Goal: Information Seeking & Learning: Learn about a topic

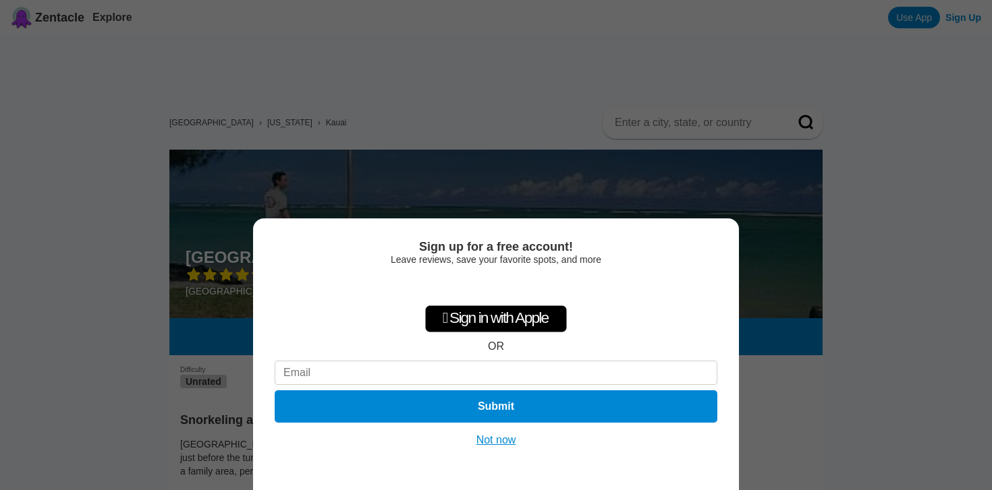
click at [520, 166] on div "Sign up for a free account! Leave reviews, save your favorite spots, and more …" at bounding box center [496, 245] width 992 height 490
click at [484, 436] on button "Not now" at bounding box center [496, 440] width 48 height 13
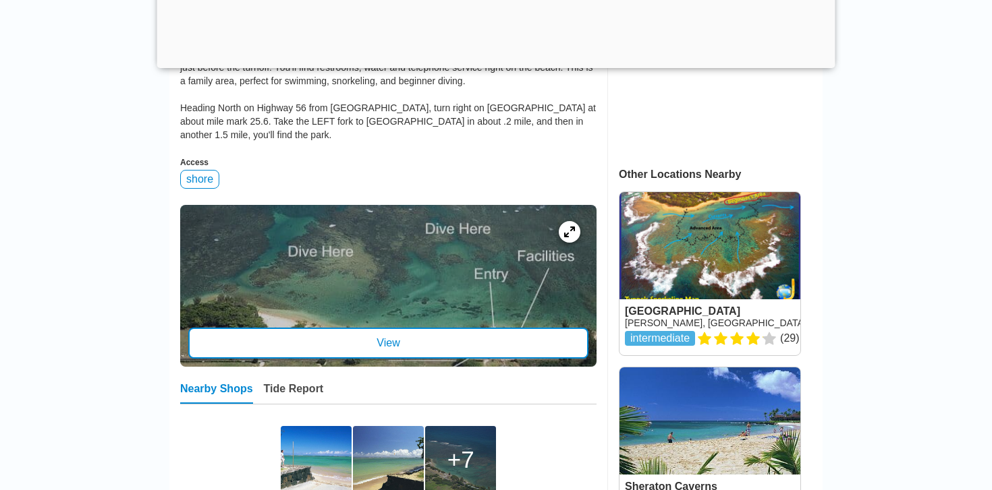
scroll to position [405, 0]
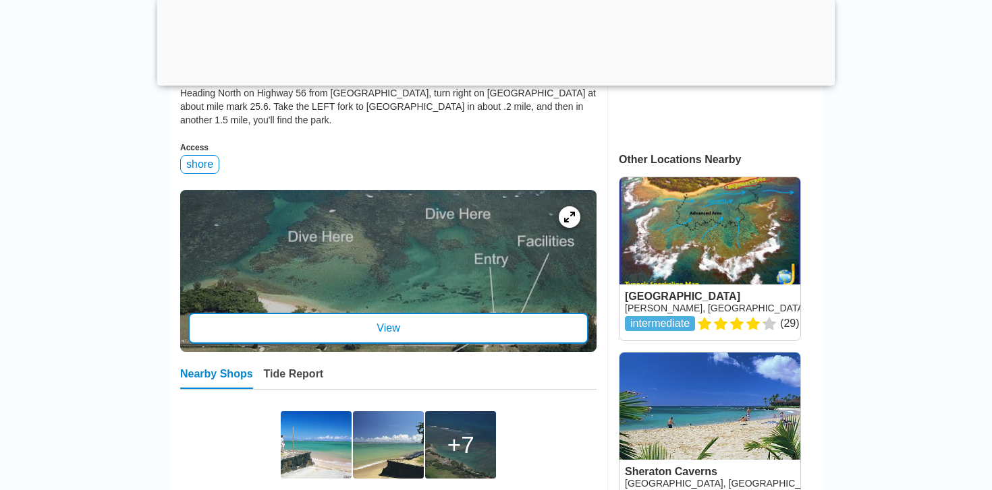
click at [460, 306] on div at bounding box center [388, 271] width 416 height 162
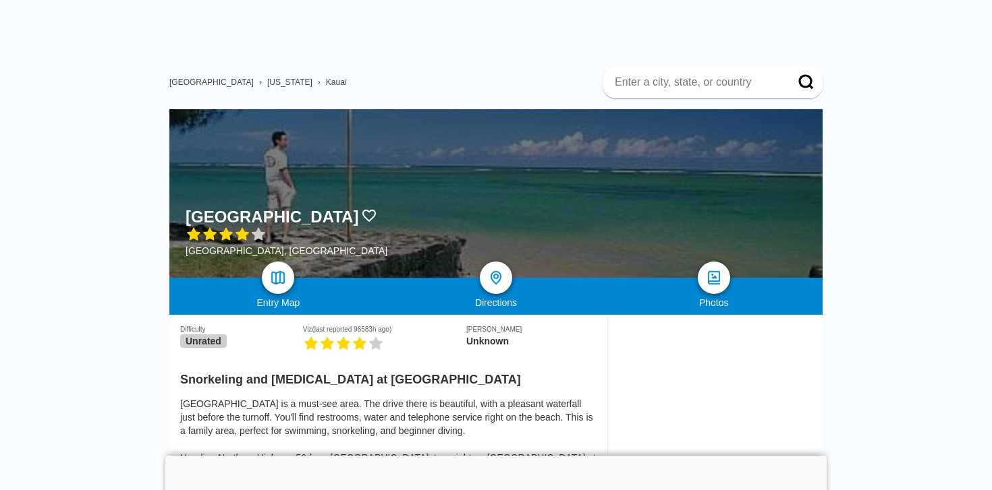
scroll to position [140, 0]
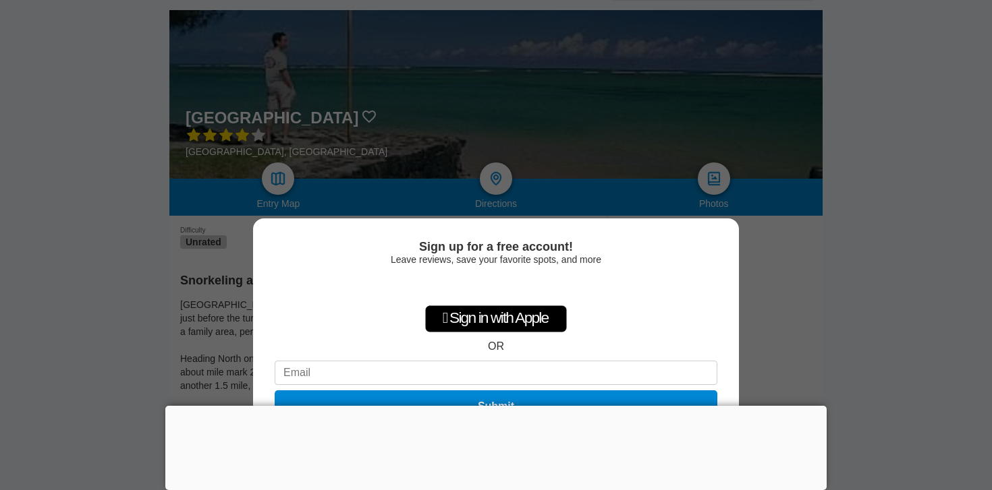
click at [204, 281] on div "Sign up for a free account! Leave reviews, save your favorite spots, and more …" at bounding box center [496, 245] width 992 height 490
click at [497, 406] on div at bounding box center [495, 406] width 661 height 0
click at [497, 407] on div at bounding box center [495, 407] width 661 height 0
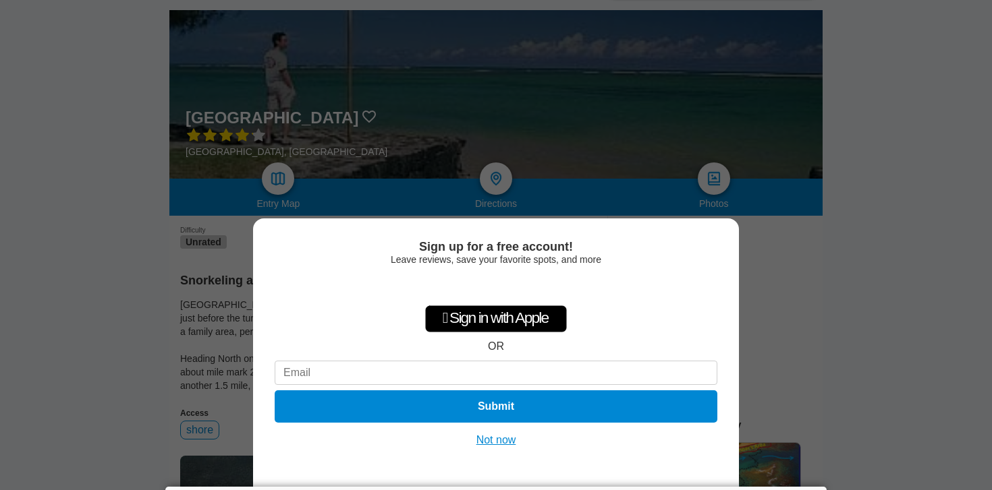
click at [485, 445] on button "Not now" at bounding box center [496, 440] width 48 height 13
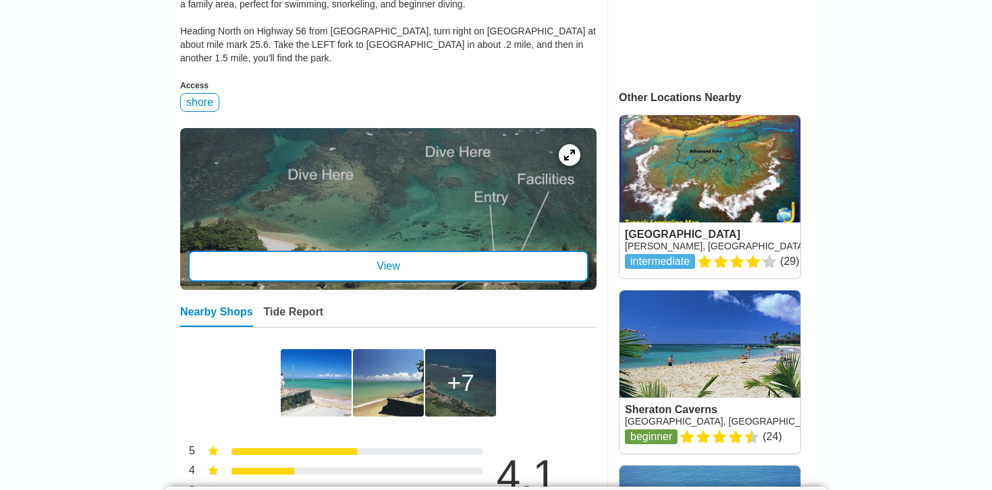
scroll to position [478, 0]
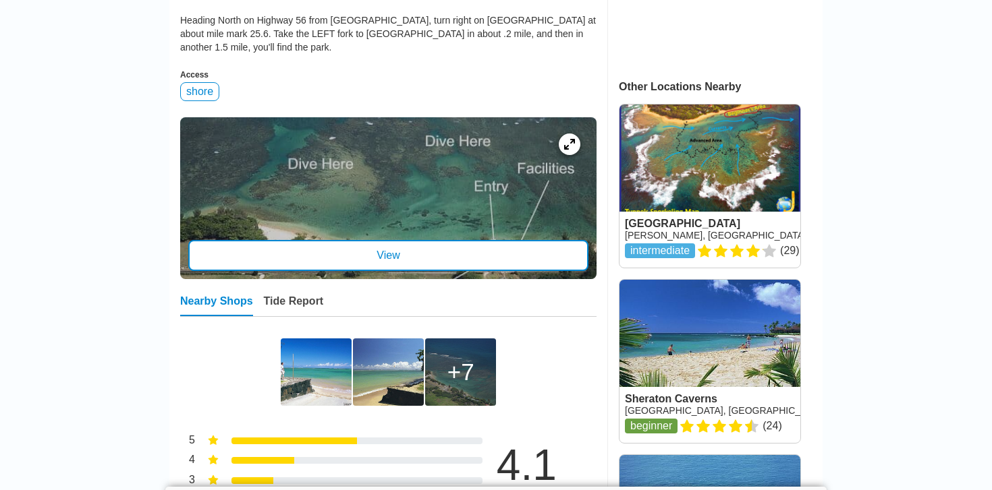
click at [370, 269] on div "View" at bounding box center [388, 255] width 400 height 31
click at [370, 240] on div at bounding box center [388, 198] width 416 height 162
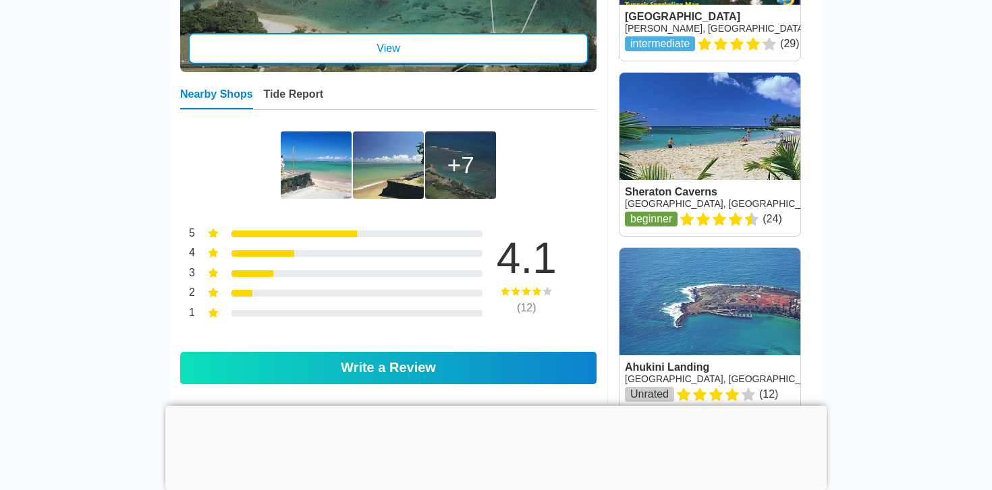
scroll to position [641, 0]
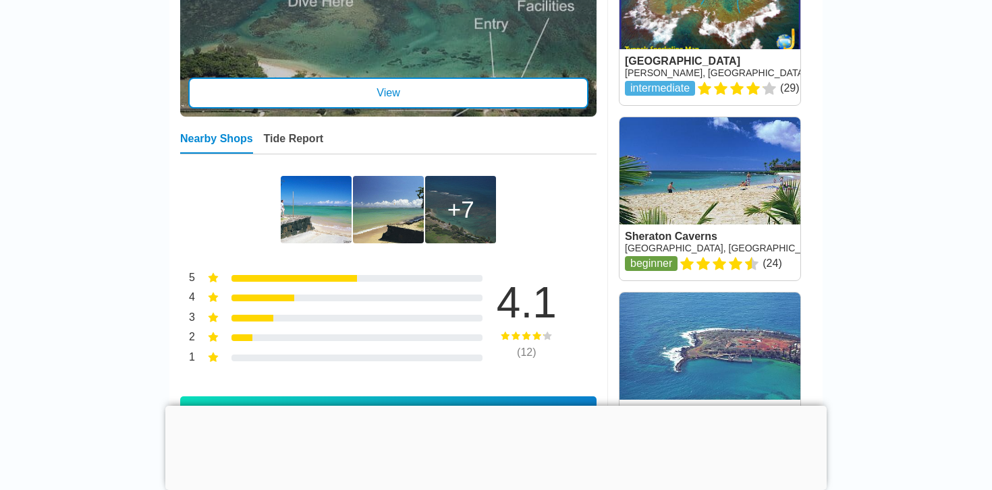
click at [276, 145] on div "Tide Report" at bounding box center [294, 143] width 60 height 21
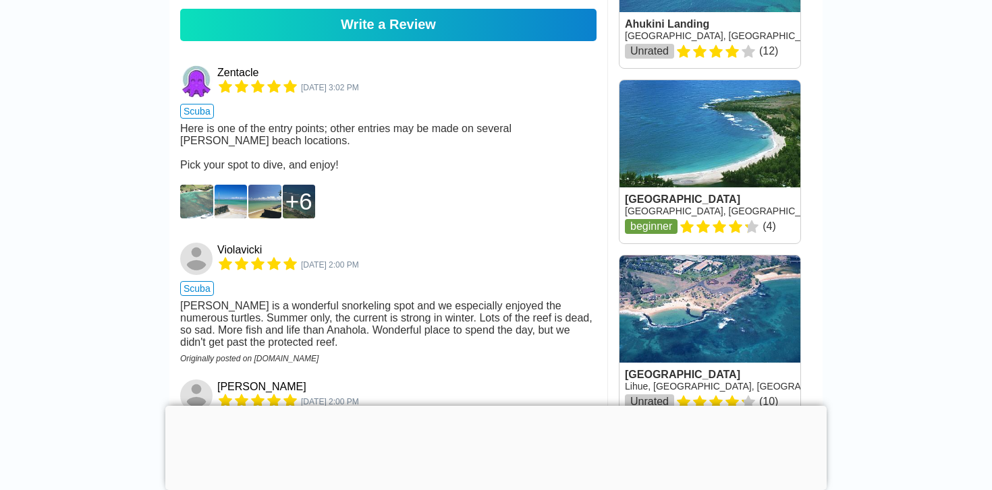
scroll to position [1030, 0]
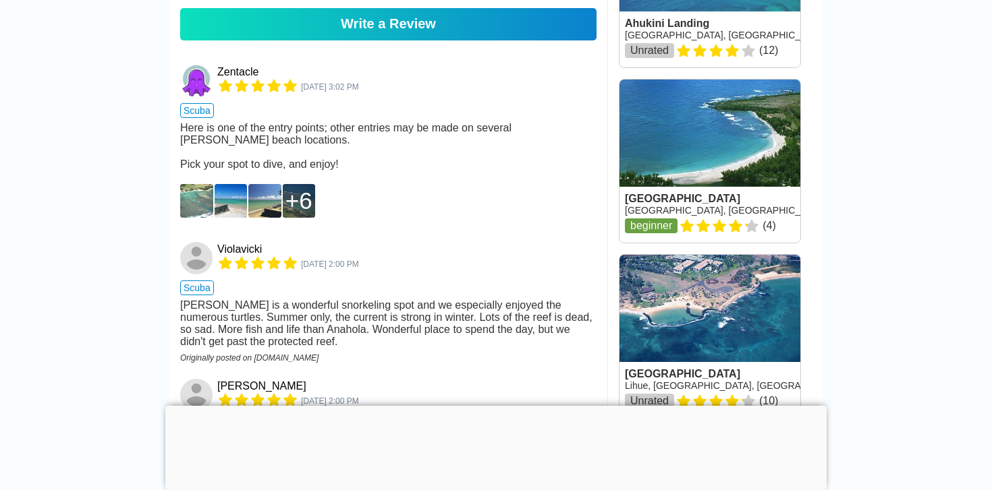
click at [205, 196] on img at bounding box center [196, 201] width 33 height 34
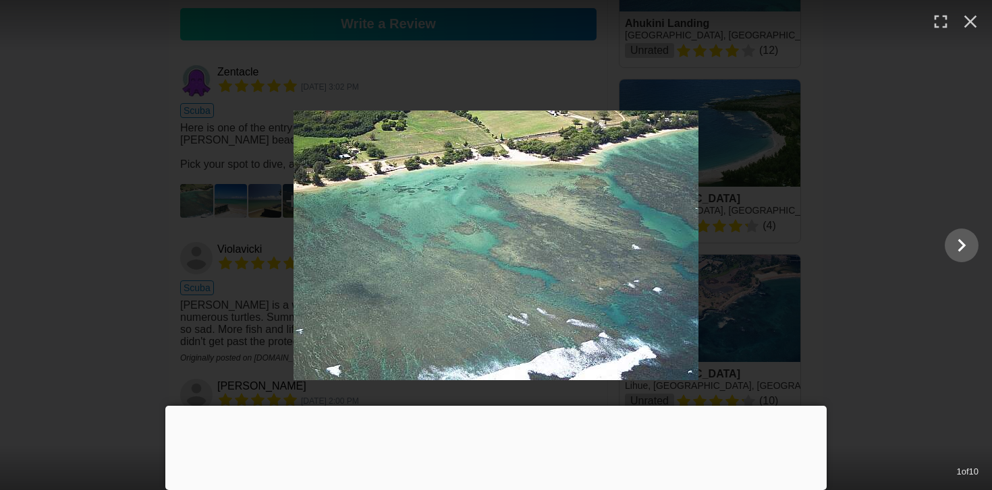
click at [130, 248] on div at bounding box center [496, 246] width 992 height 270
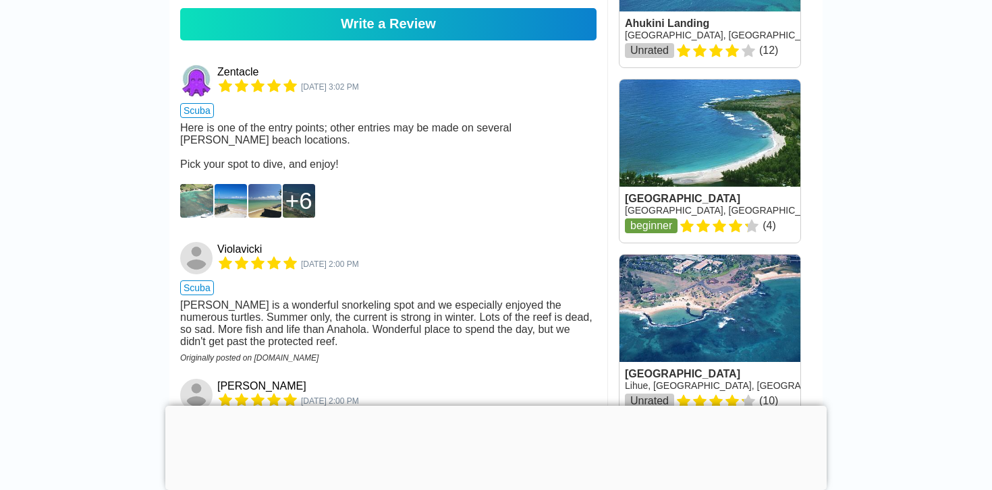
click at [202, 206] on img at bounding box center [196, 201] width 33 height 34
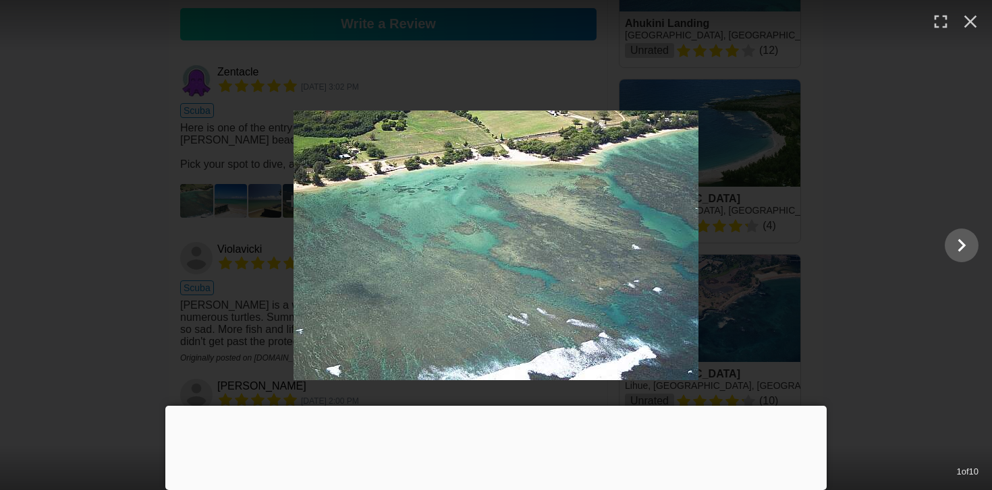
click at [202, 206] on div at bounding box center [496, 246] width 992 height 270
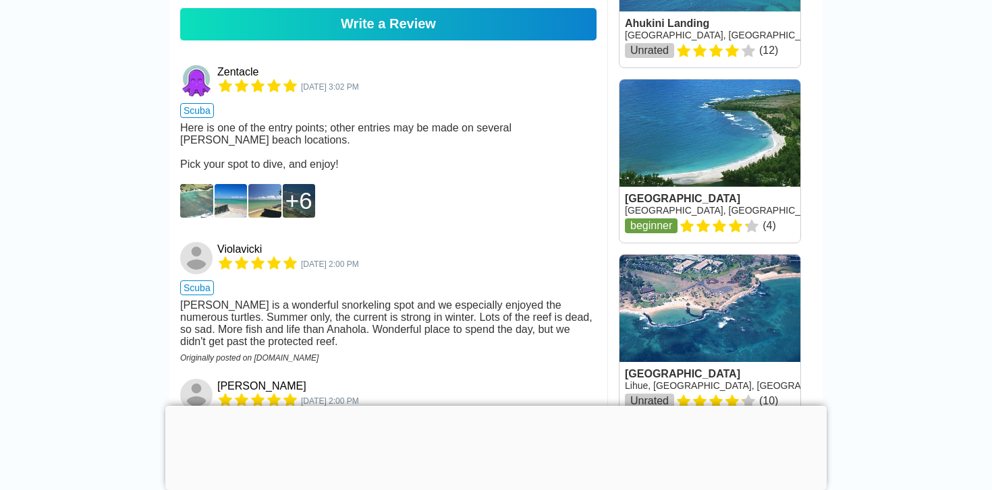
click at [230, 206] on img at bounding box center [231, 201] width 33 height 34
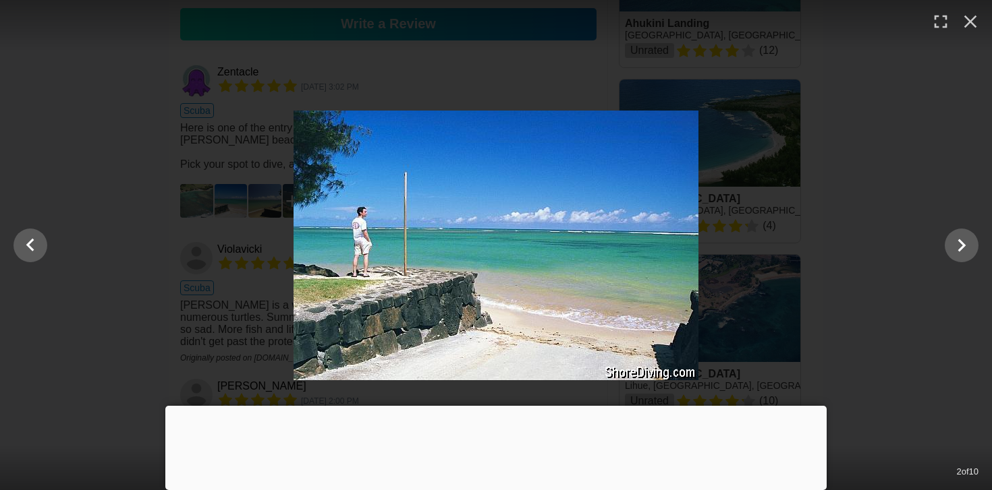
click at [230, 206] on div at bounding box center [496, 246] width 992 height 270
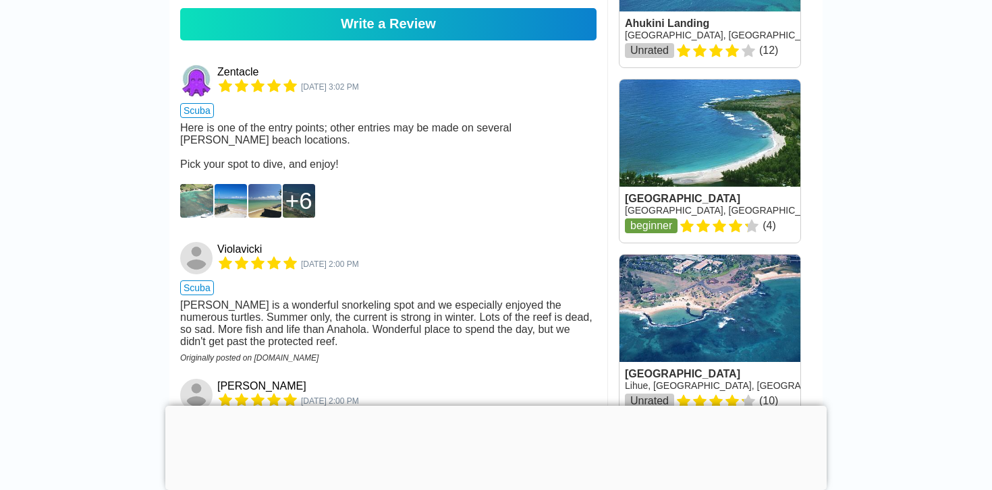
click at [277, 210] on img at bounding box center [264, 201] width 33 height 34
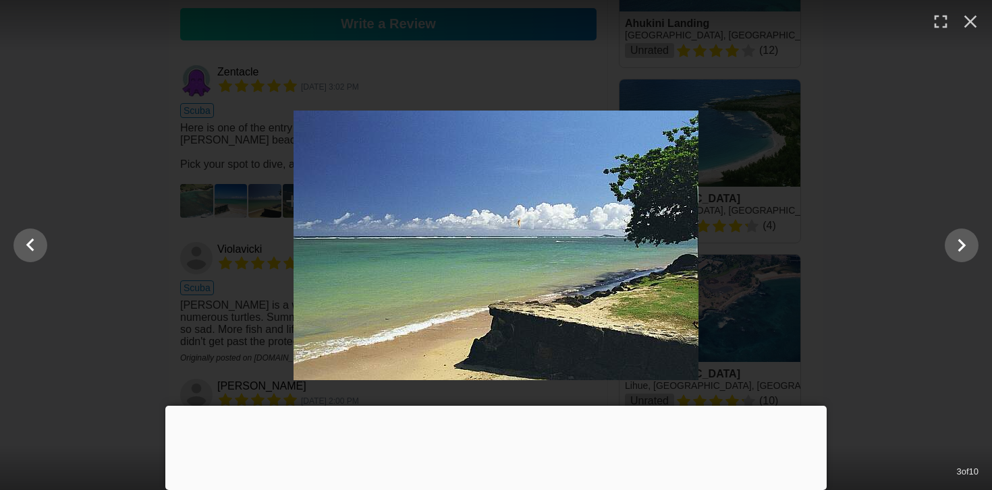
click at [277, 210] on div at bounding box center [496, 246] width 992 height 270
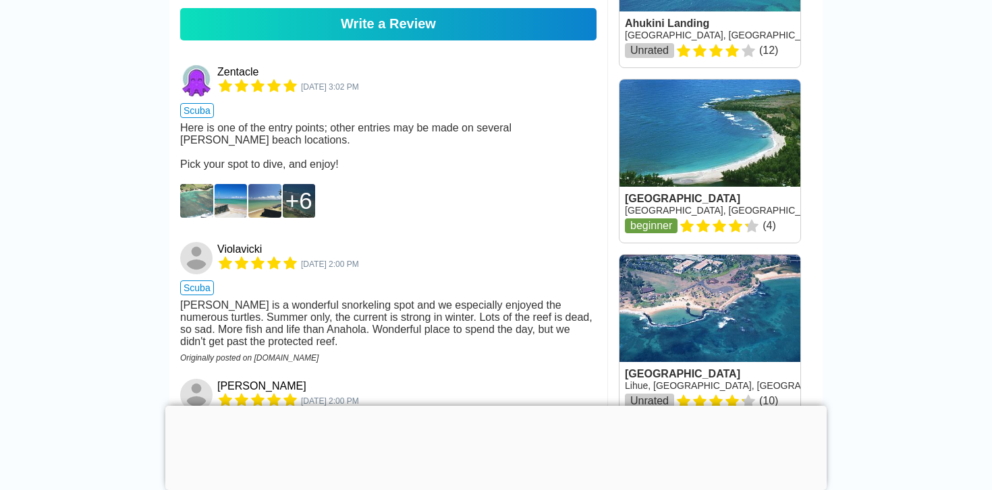
click at [308, 210] on div at bounding box center [496, 272] width 893 height 243
click at [306, 210] on div "6" at bounding box center [298, 201] width 27 height 27
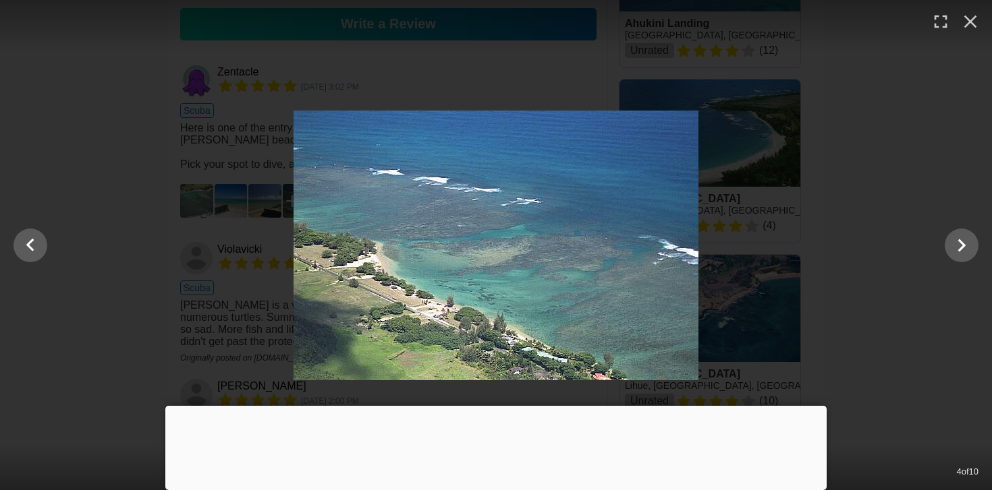
click at [160, 262] on div at bounding box center [496, 246] width 992 height 270
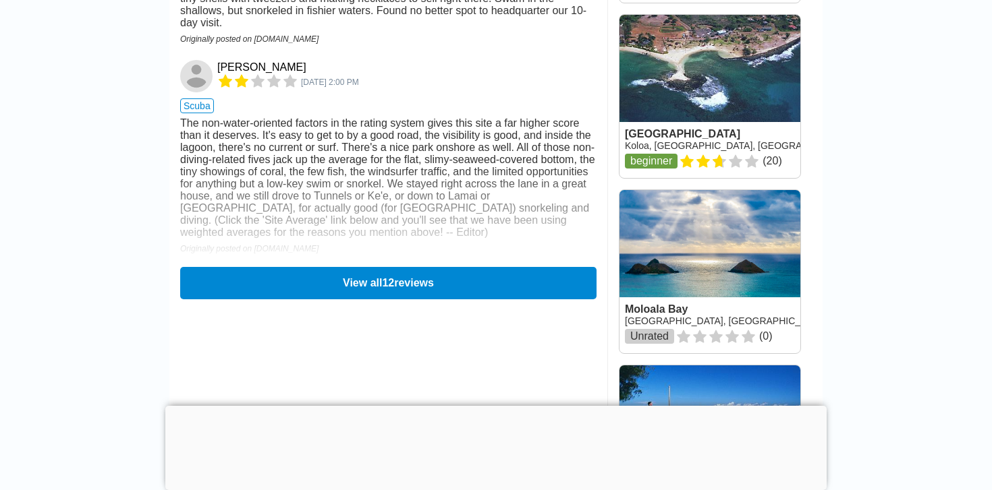
scroll to position [1880, 0]
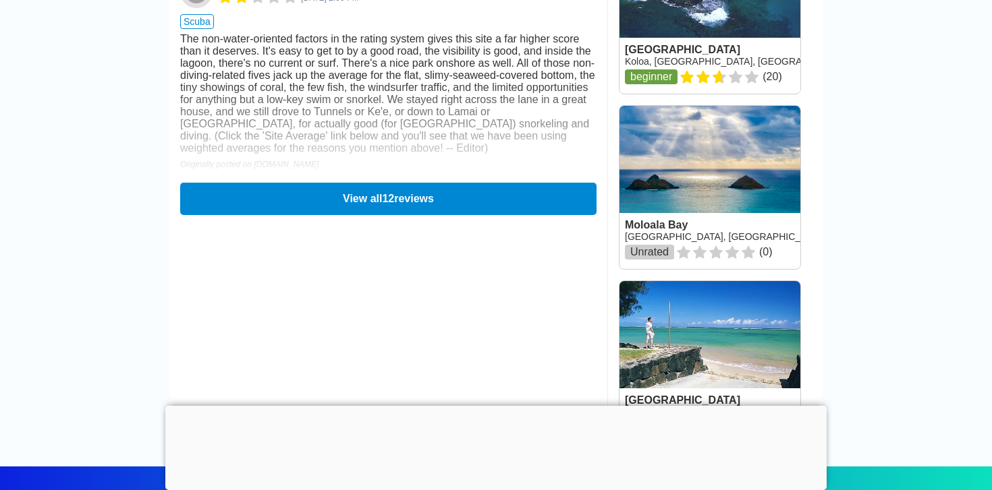
click at [217, 206] on button "View all 12 reviews" at bounding box center [388, 198] width 424 height 33
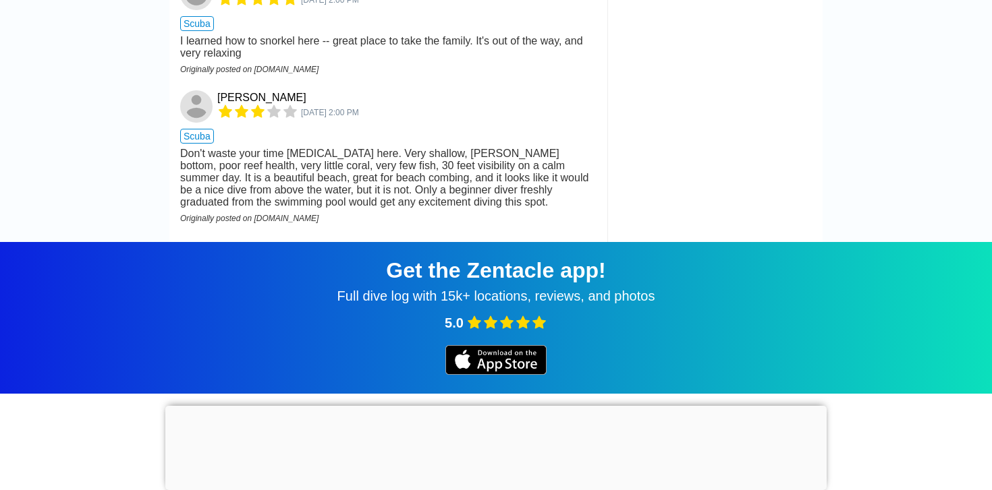
scroll to position [2633, 0]
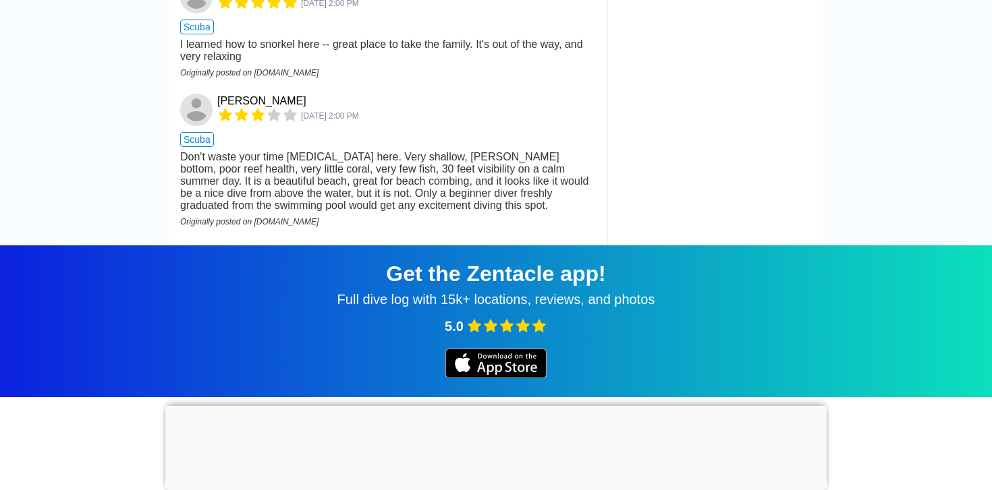
click at [440, 201] on div "Don't waste your time scuba diving here. Very shallow, sandy bottom, poor reef …" at bounding box center [388, 181] width 416 height 61
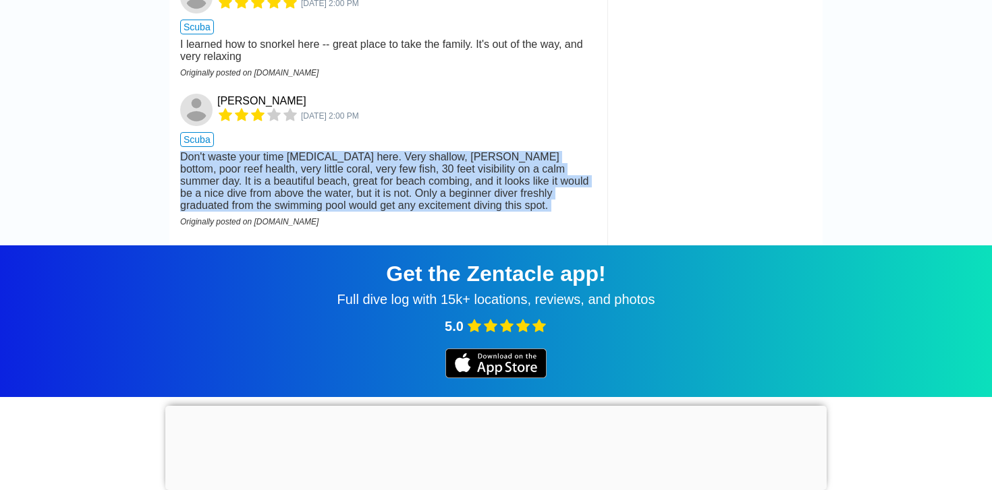
click at [440, 201] on div "Don't waste your time scuba diving here. Very shallow, sandy bottom, poor reef …" at bounding box center [388, 181] width 416 height 61
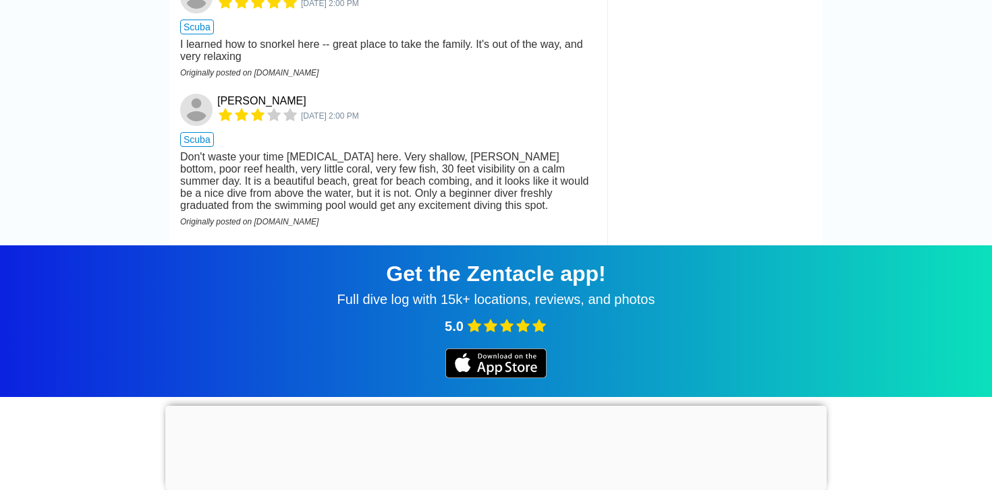
click at [441, 212] on div "Don't waste your time scuba diving here. Very shallow, sandy bottom, poor reef …" at bounding box center [388, 181] width 416 height 61
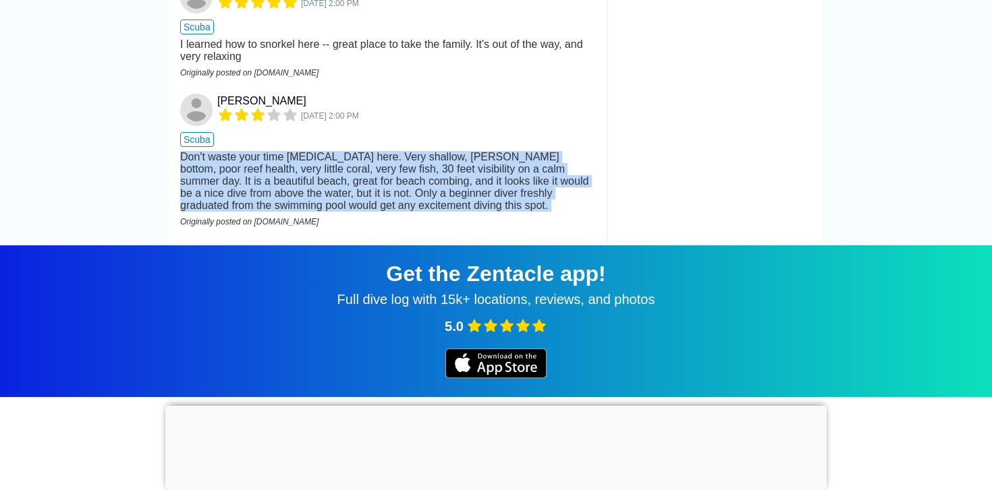
click at [441, 212] on div "Don't waste your time scuba diving here. Very shallow, sandy bottom, poor reef …" at bounding box center [388, 181] width 416 height 61
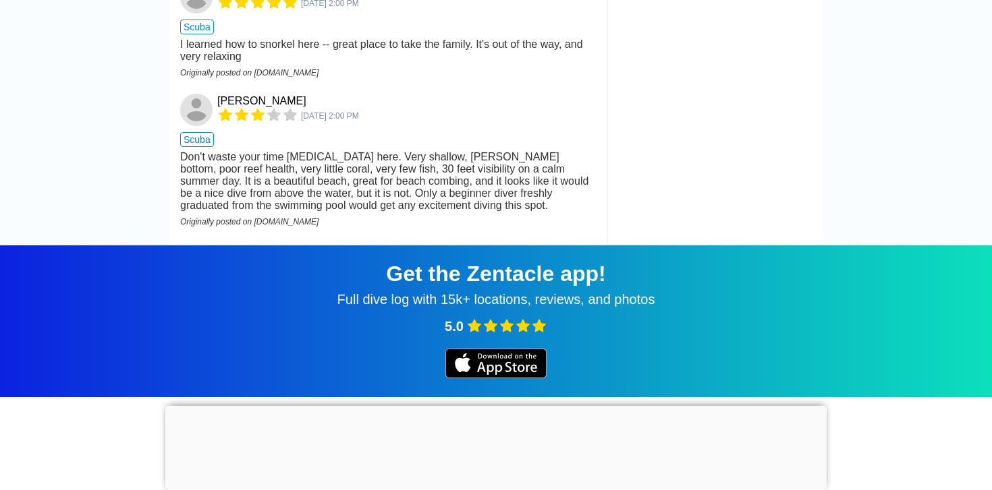
click at [431, 212] on div "Don't waste your time scuba diving here. Very shallow, sandy bottom, poor reef …" at bounding box center [388, 181] width 416 height 61
click at [428, 212] on div "Don't waste your time scuba diving here. Very shallow, sandy bottom, poor reef …" at bounding box center [388, 181] width 416 height 61
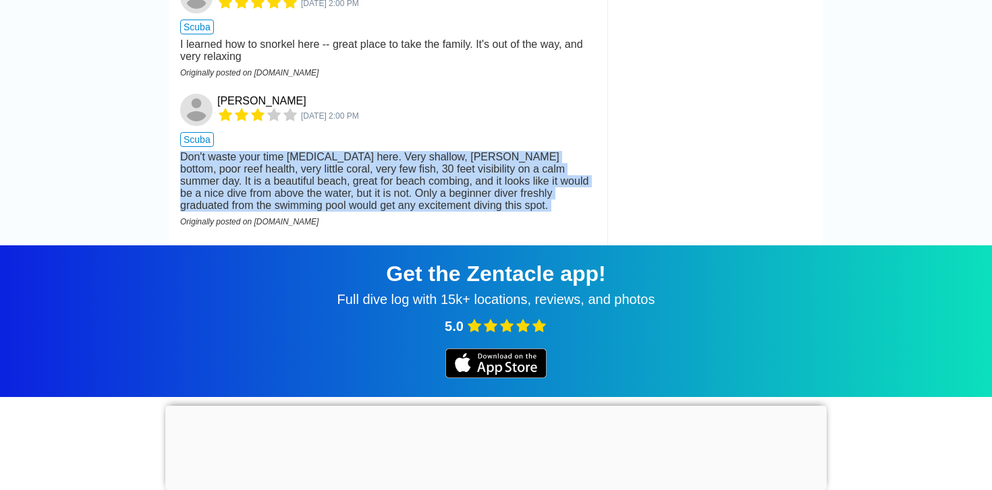
click at [428, 212] on div "Don't waste your time scuba diving here. Very shallow, sandy bottom, poor reef …" at bounding box center [388, 181] width 416 height 61
click at [429, 212] on div "Don't waste your time scuba diving here. Very shallow, sandy bottom, poor reef …" at bounding box center [388, 181] width 416 height 61
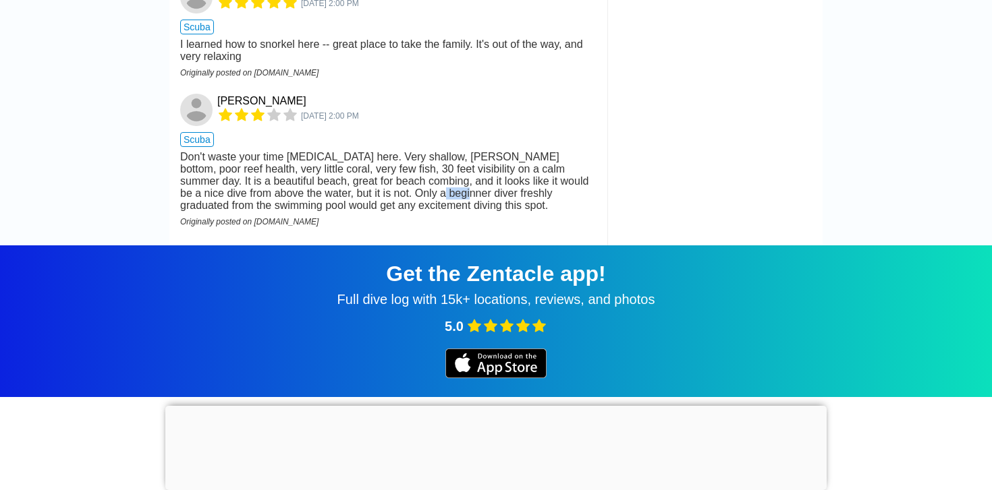
click at [429, 212] on div "Don't waste your time scuba diving here. Very shallow, sandy bottom, poor reef …" at bounding box center [388, 181] width 416 height 61
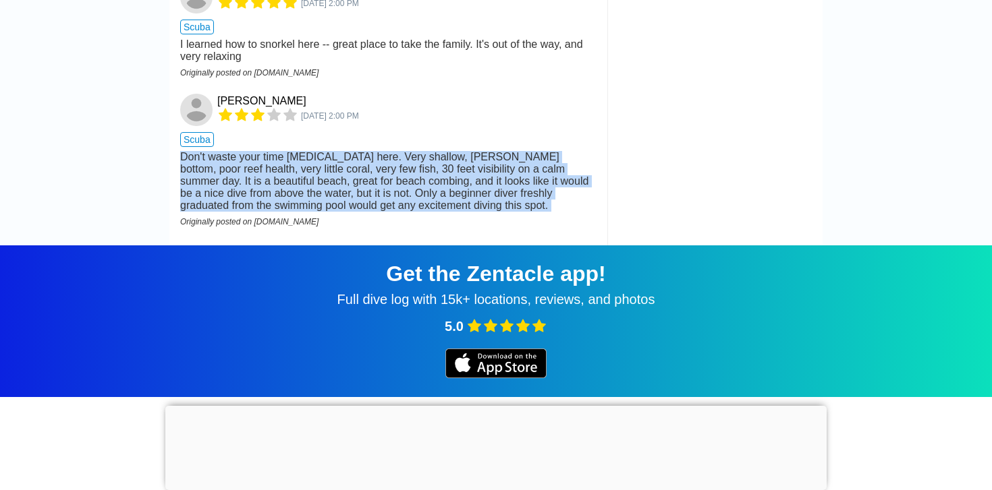
click at [429, 212] on div "Don't waste your time scuba diving here. Very shallow, sandy bottom, poor reef …" at bounding box center [388, 181] width 416 height 61
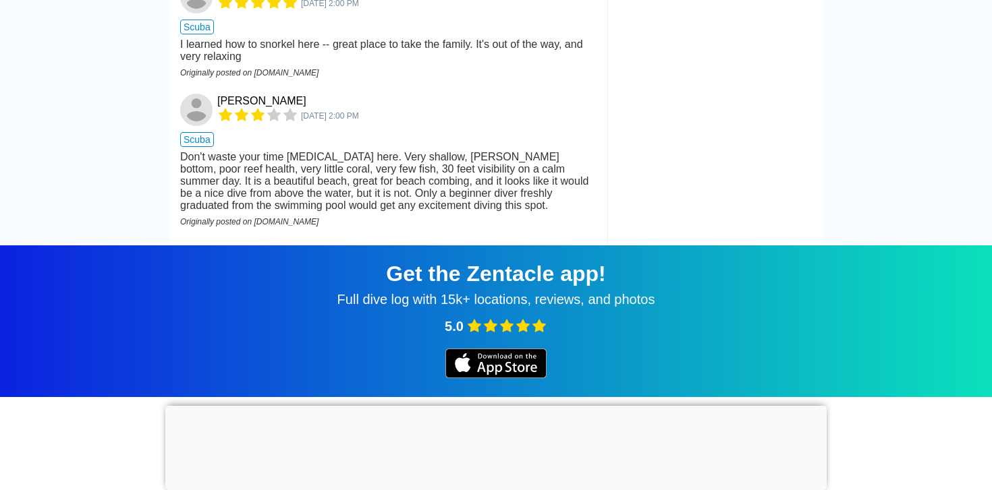
click at [425, 203] on div "Don't waste your time scuba diving here. Very shallow, sandy bottom, poor reef …" at bounding box center [388, 181] width 416 height 61
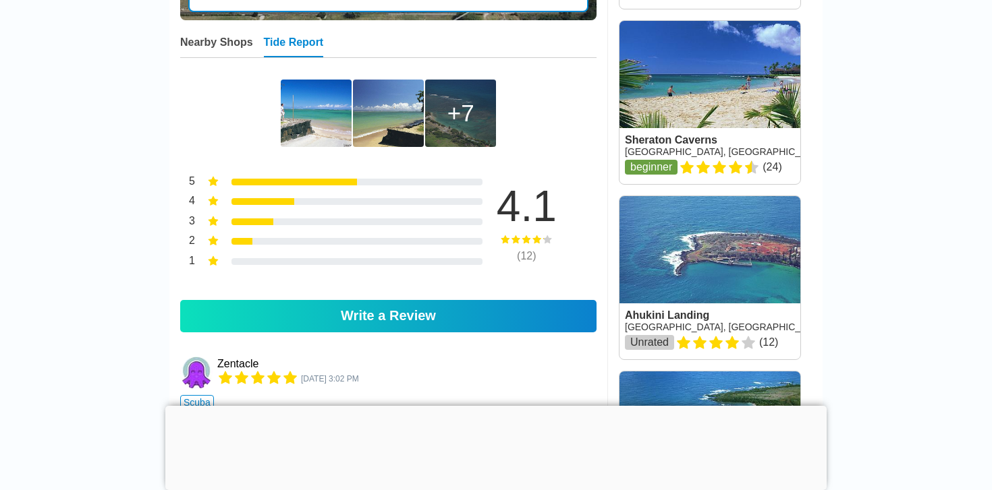
scroll to position [0, 0]
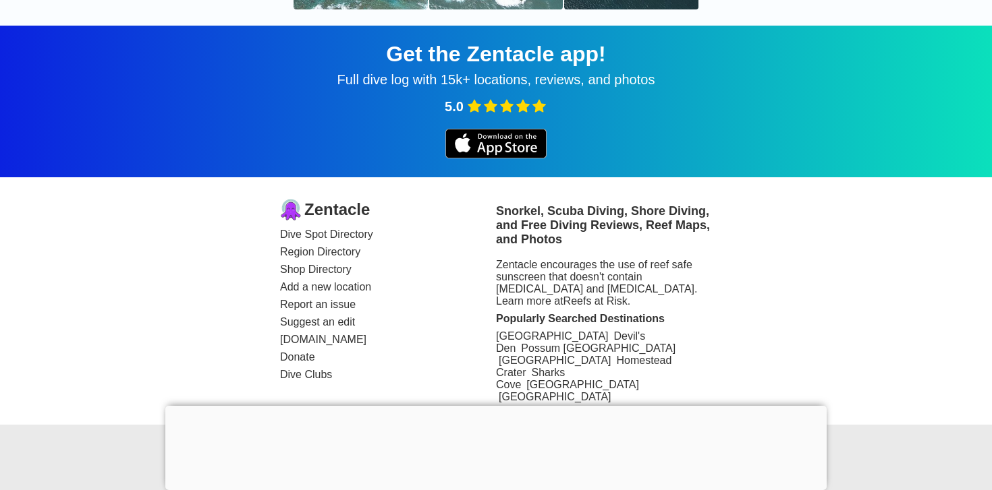
scroll to position [740, 0]
